Goal: Task Accomplishment & Management: Manage account settings

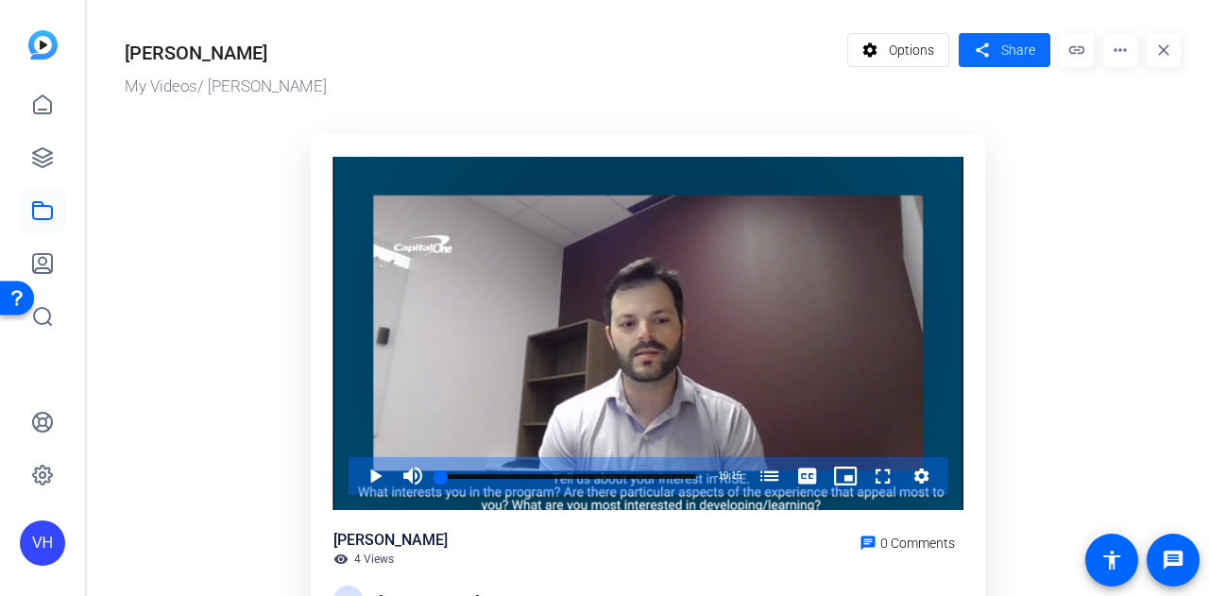
click at [979, 50] on mat-icon "share" at bounding box center [982, 51] width 24 height 26
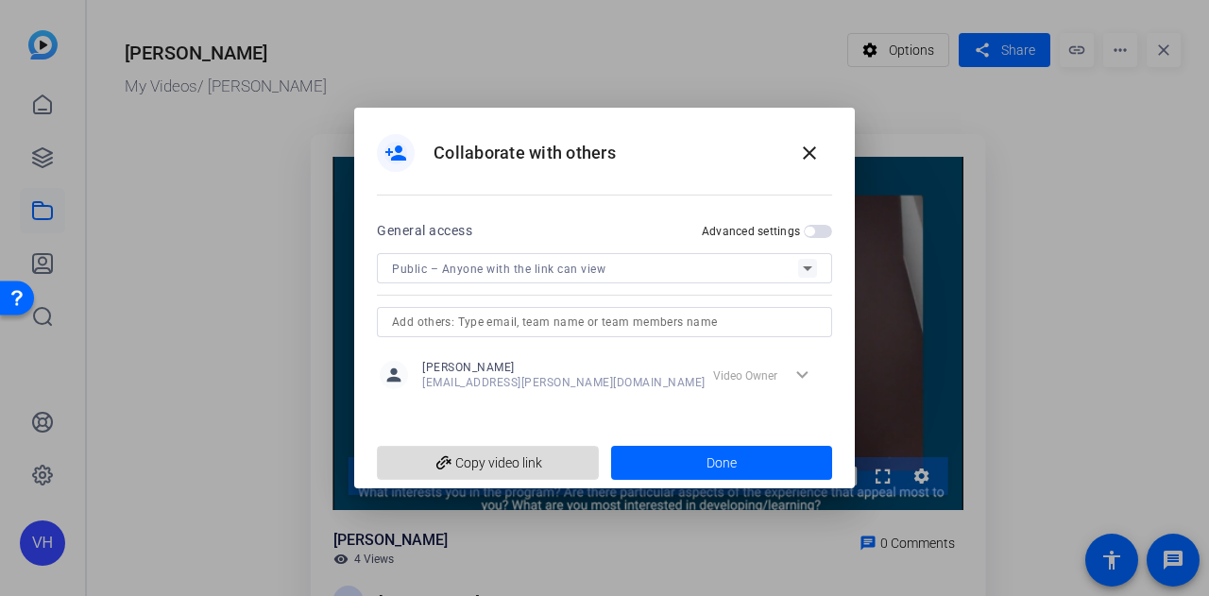
click at [511, 463] on span "add_link Copy video link" at bounding box center [488, 463] width 192 height 36
click at [684, 453] on span at bounding box center [722, 462] width 222 height 45
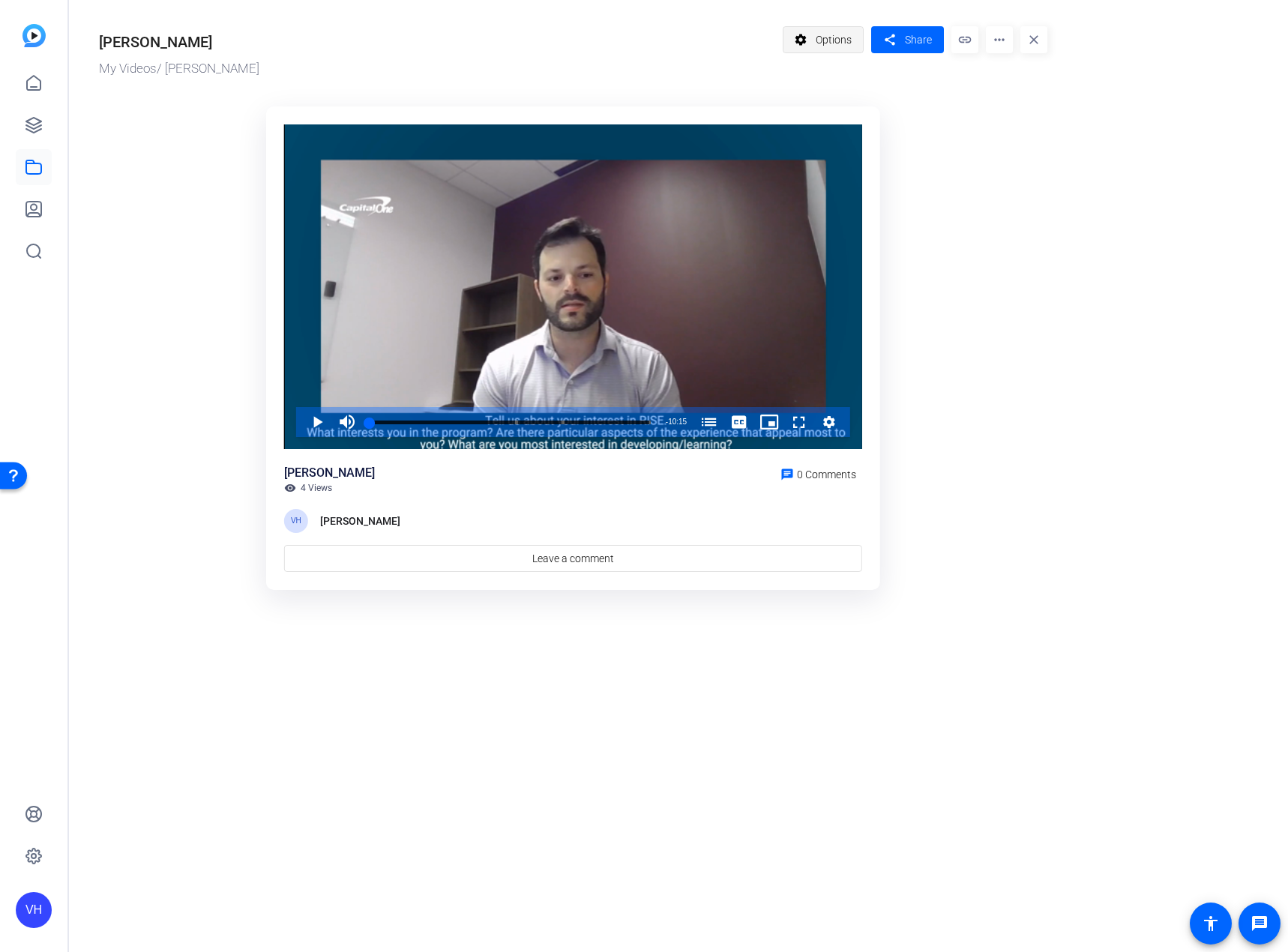
click at [828, 42] on span "Options" at bounding box center [833, 40] width 36 height 29
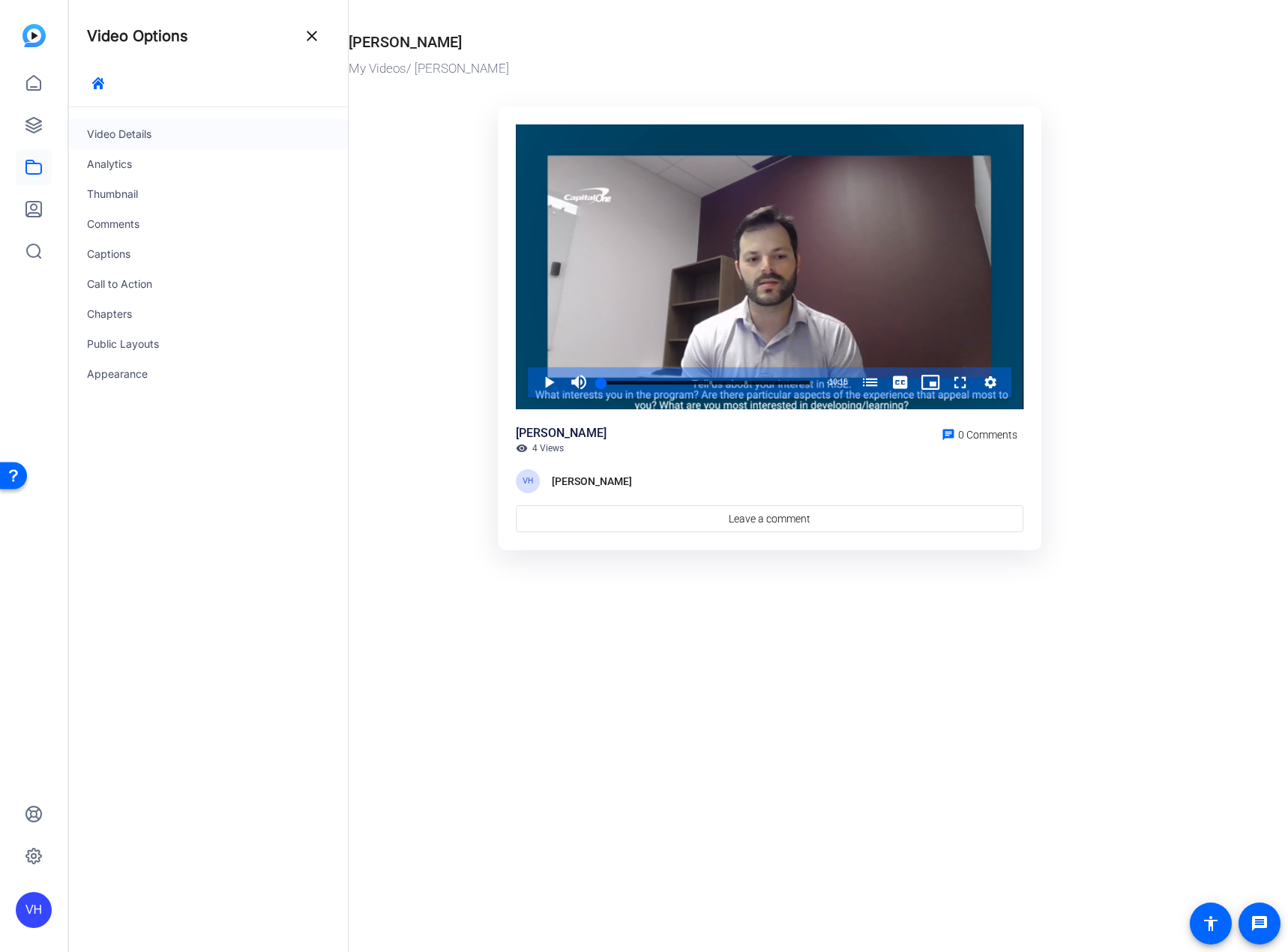
click at [181, 134] on div "Video Details" at bounding box center [208, 134] width 279 height 30
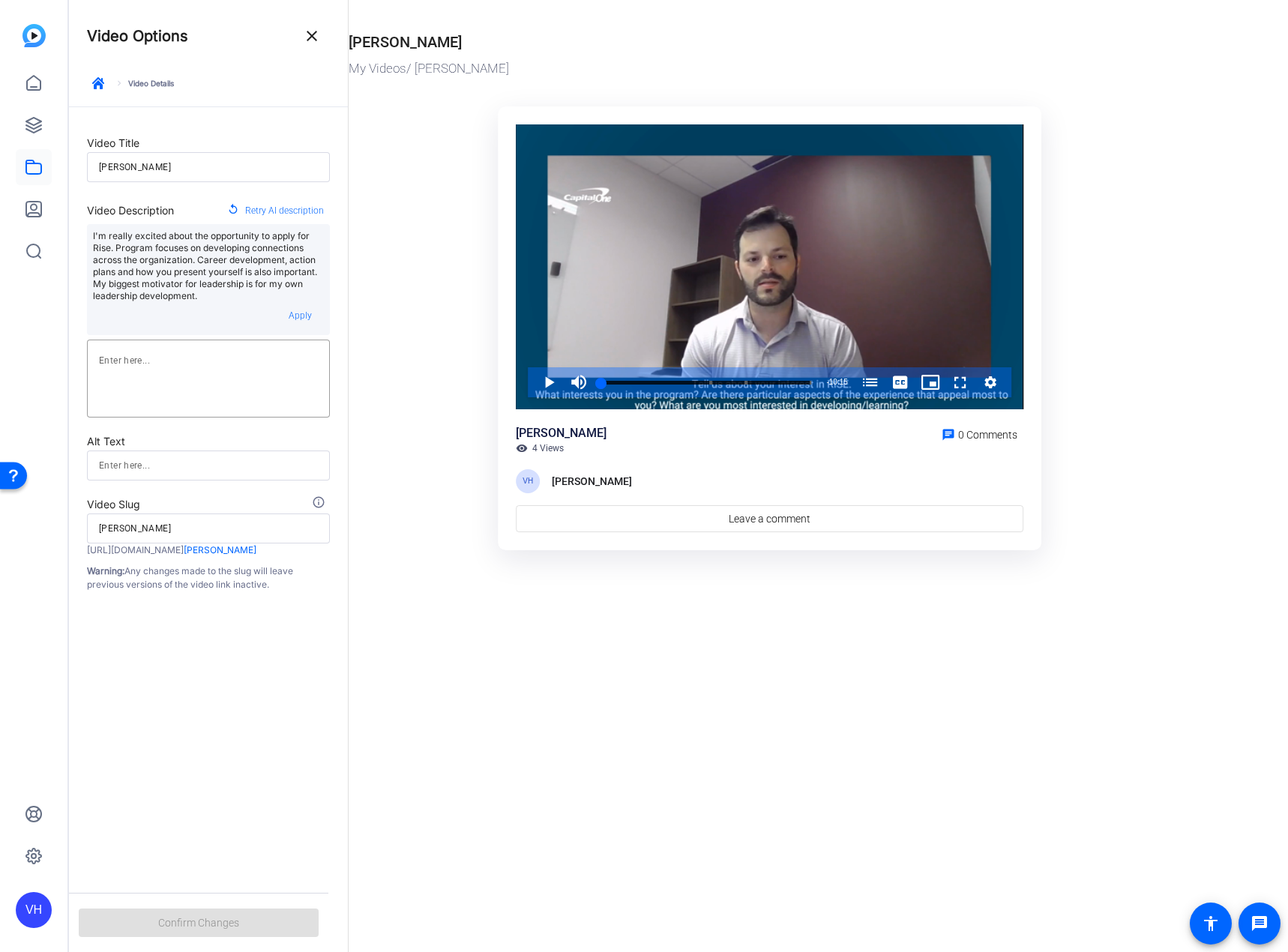
click at [145, 167] on input "[PERSON_NAME]" at bounding box center [209, 167] width 219 height 18
type input "[PERSON_NAME]"
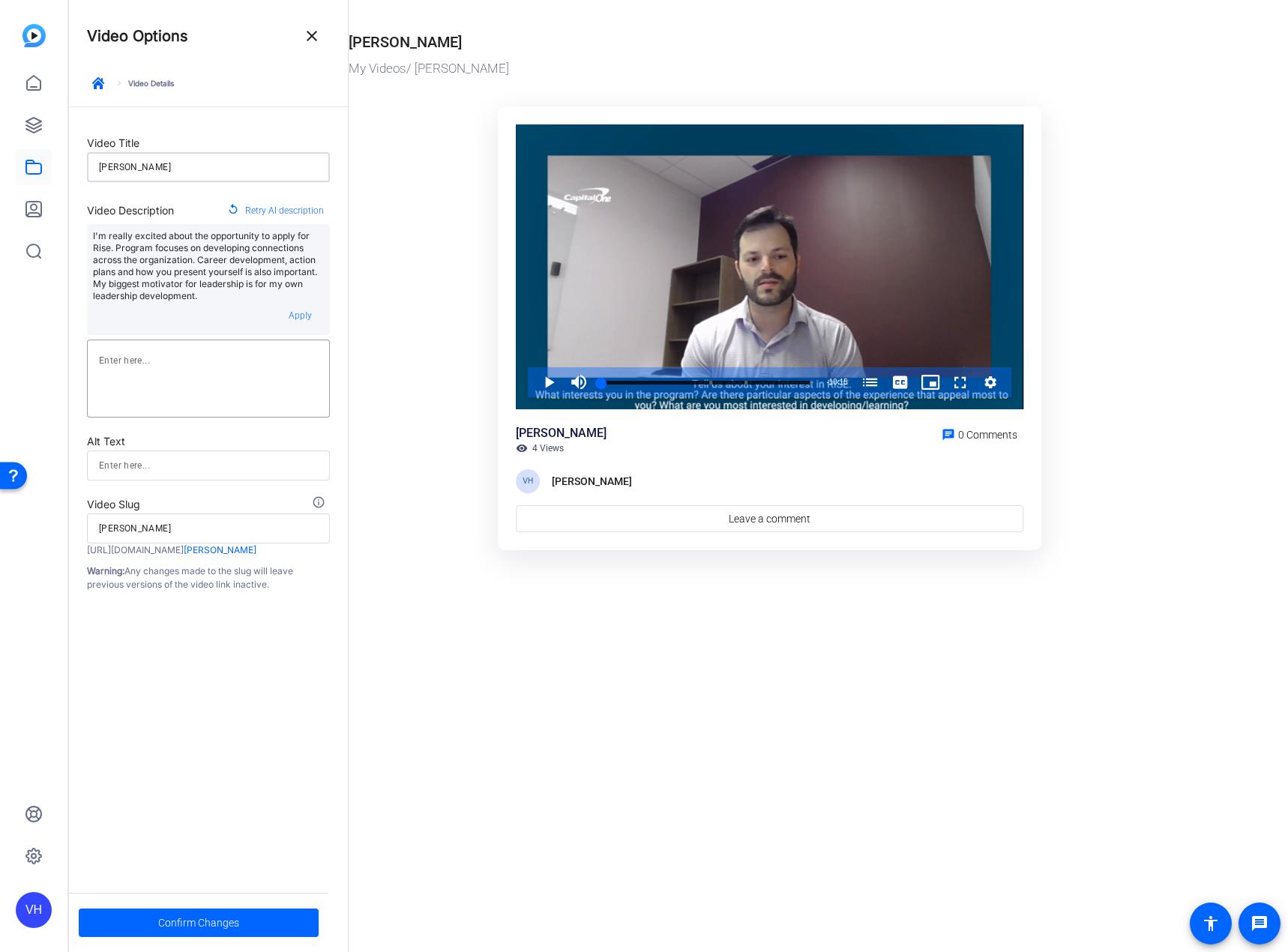
type input "[PERSON_NAME]"
click at [177, 925] on span "Confirm Changes" at bounding box center [198, 923] width 81 height 29
click at [306, 32] on mat-icon "close" at bounding box center [312, 36] width 18 height 18
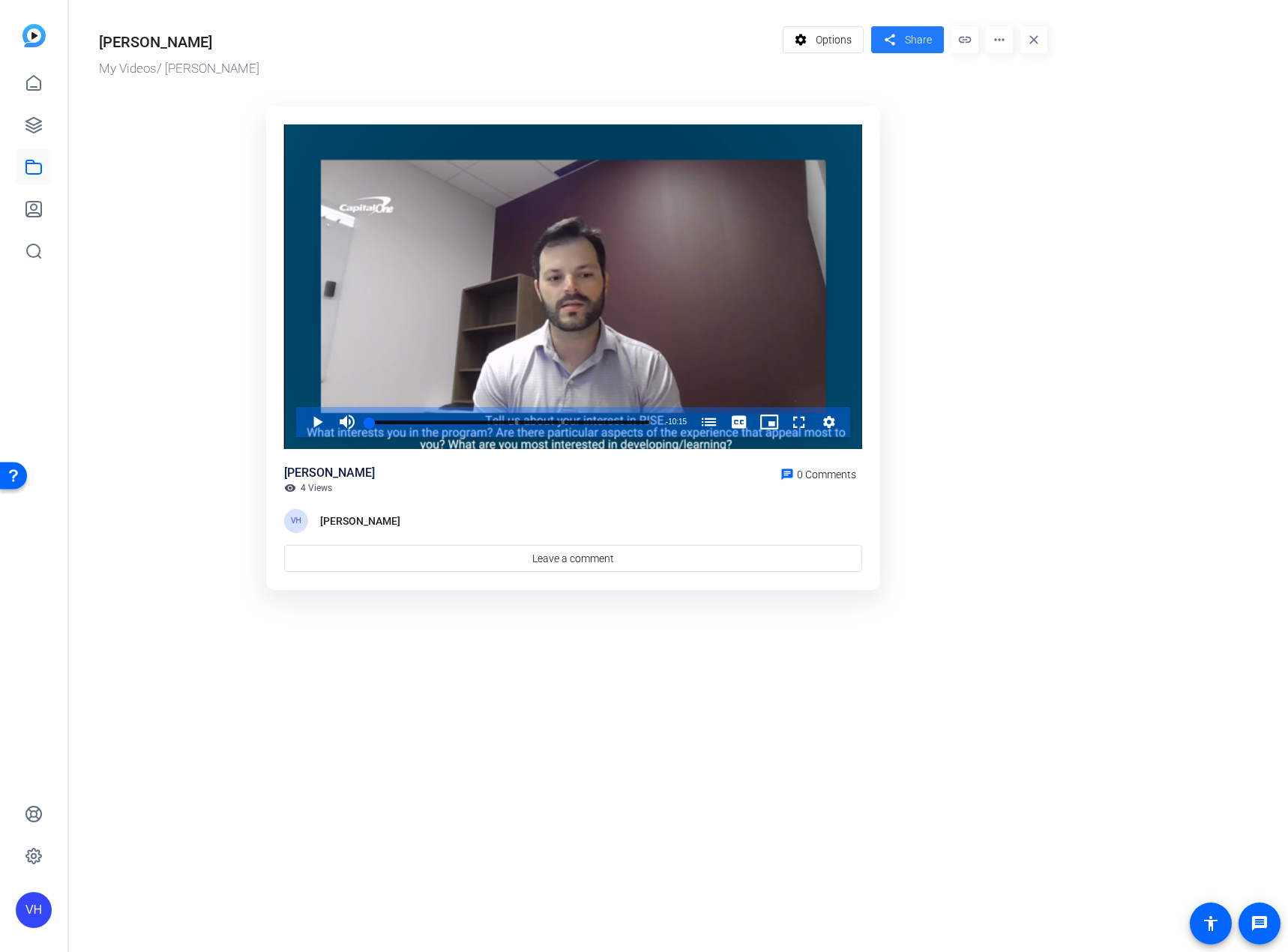
click at [902, 40] on span at bounding box center [908, 39] width 73 height 36
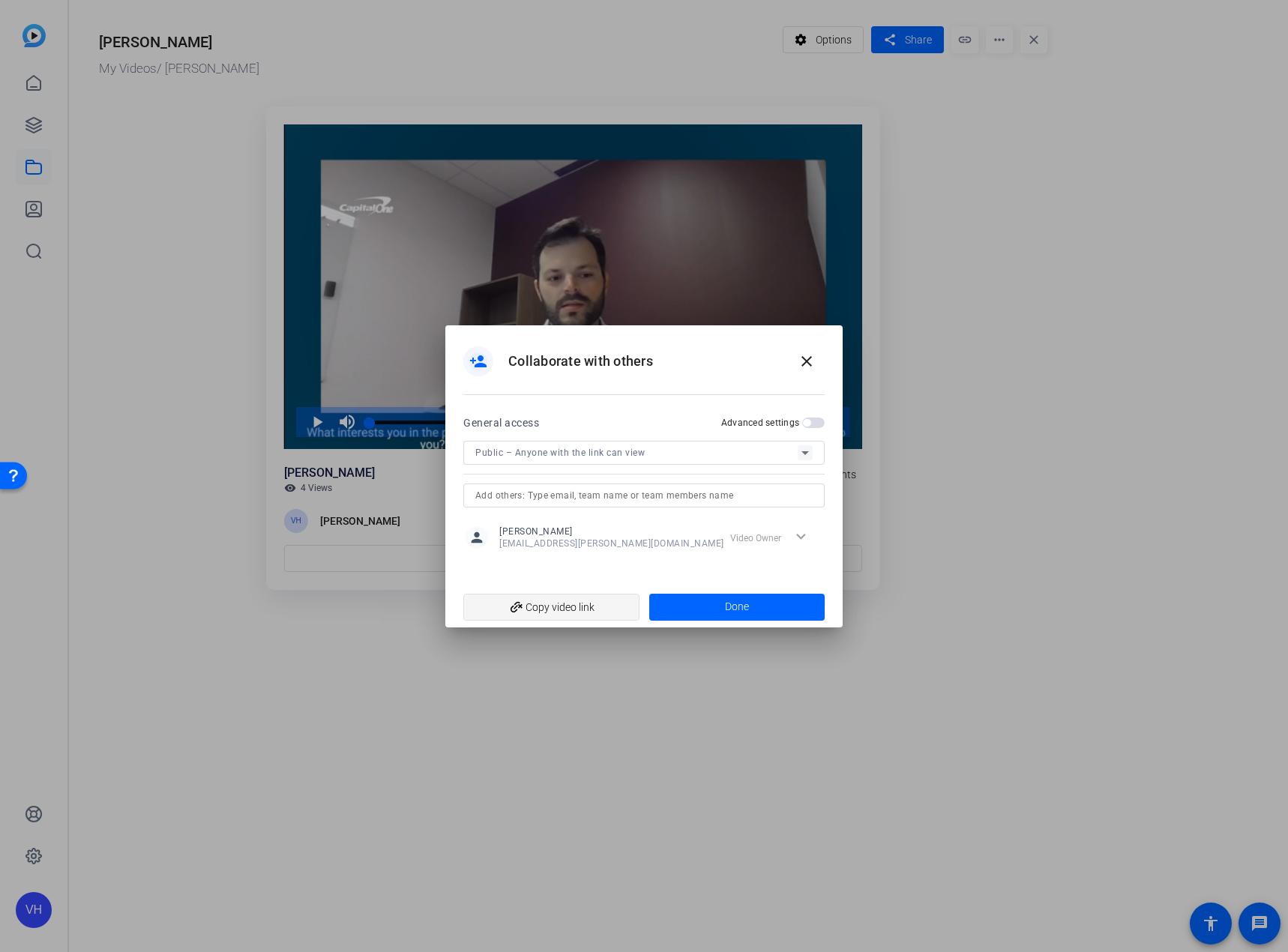
click at [572, 605] on span "add_link Copy video link" at bounding box center [552, 607] width 152 height 29
click at [694, 608] on span at bounding box center [737, 607] width 176 height 36
